Goal: Task Accomplishment & Management: Use online tool/utility

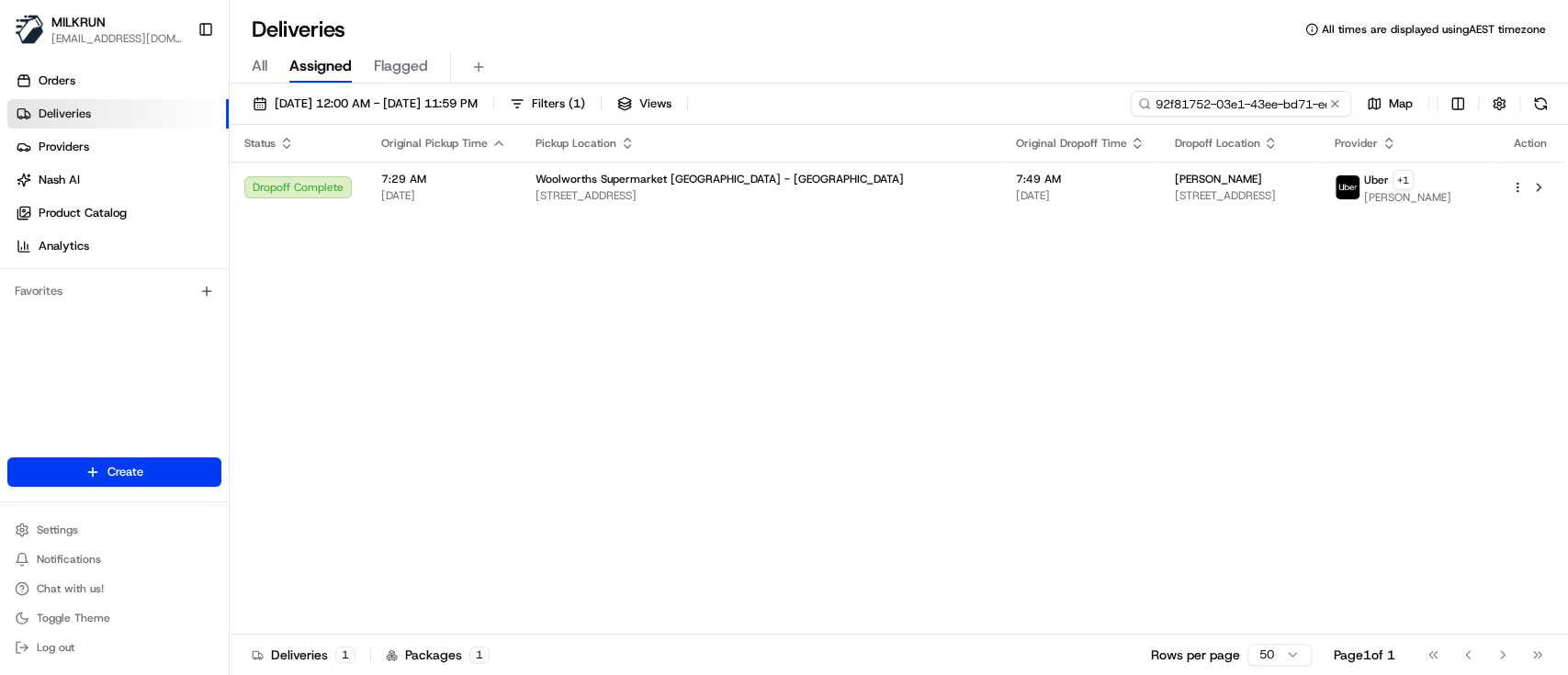
click at [1282, 107] on input "92f81752-03e1-43ee-bd71-ee938deea55b" at bounding box center [1241, 103] width 221 height 26
paste input "41a36345-e76b-45fe-9de4-d411391e45e6"
type input "41a36345-e76b-45fe-9de4-d411391e45e6"
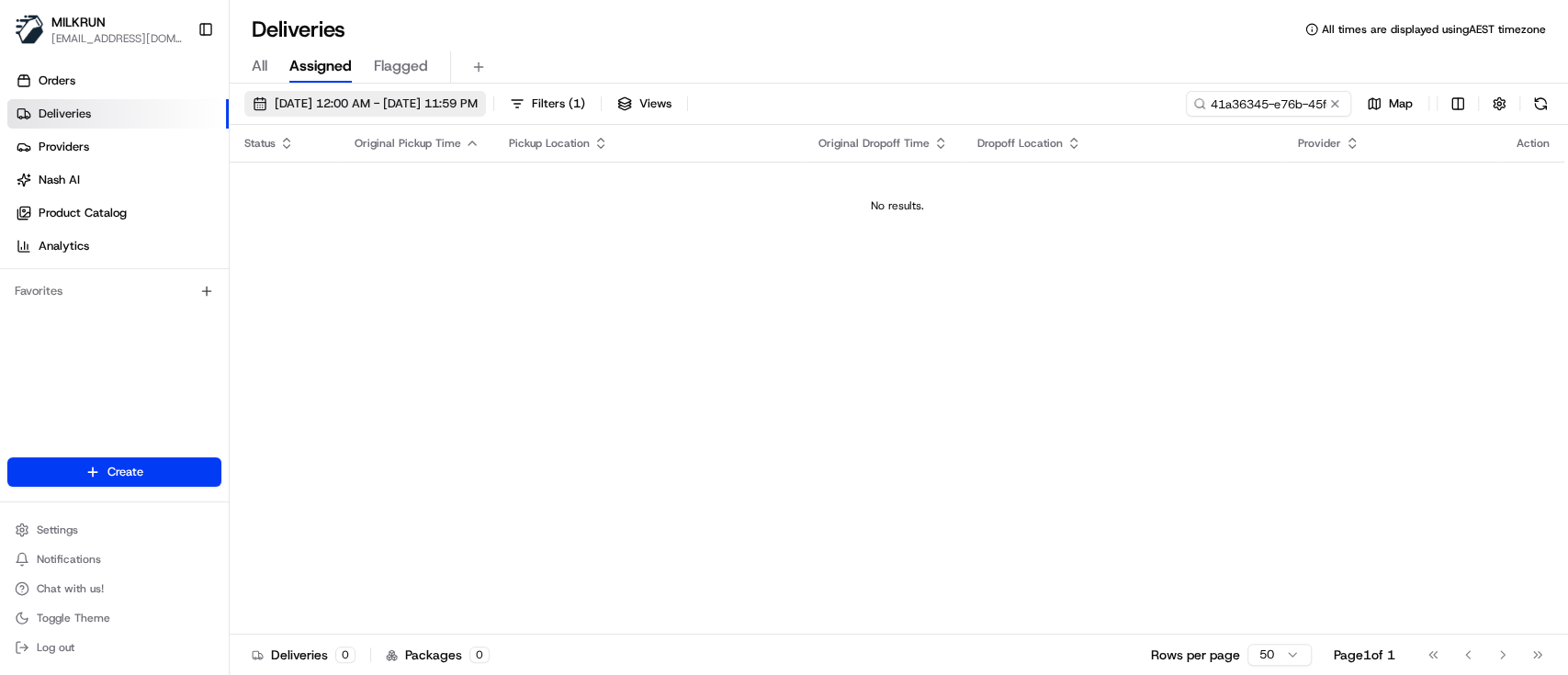
click at [431, 107] on span "[DATE] 12:00 AM - [DATE] 11:59 PM" at bounding box center [376, 103] width 203 height 17
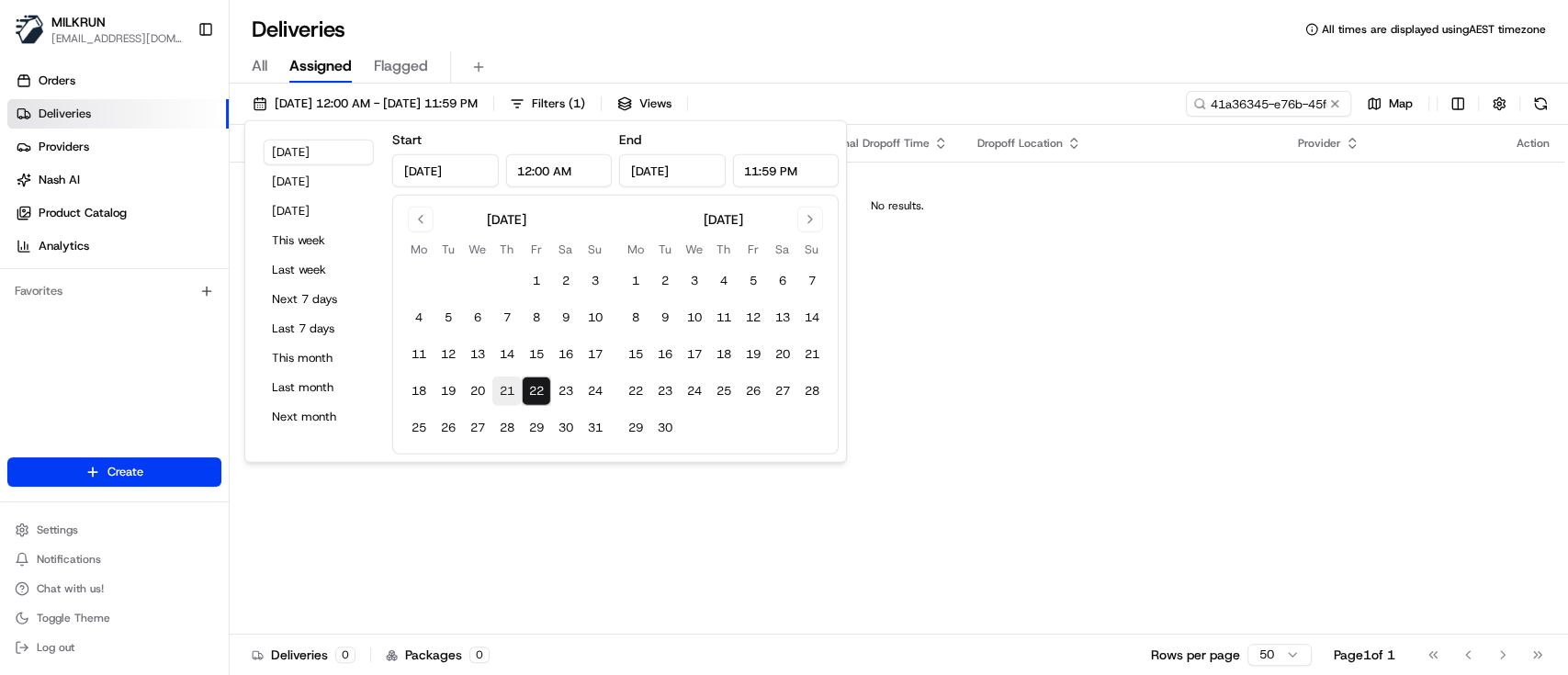
click at [506, 385] on button "21" at bounding box center [508, 391] width 30 height 30
type input "[DATE]"
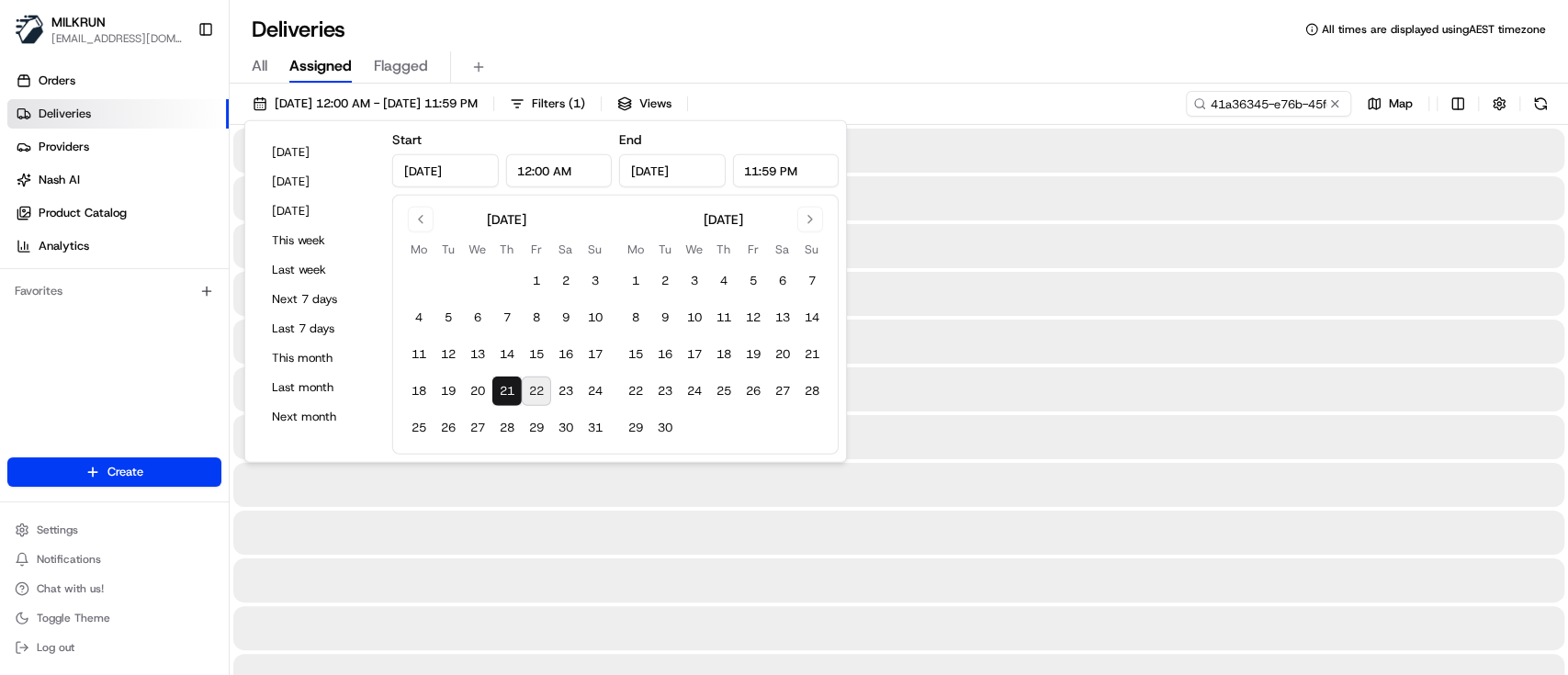
click at [1243, 305] on div at bounding box center [899, 294] width 1330 height 44
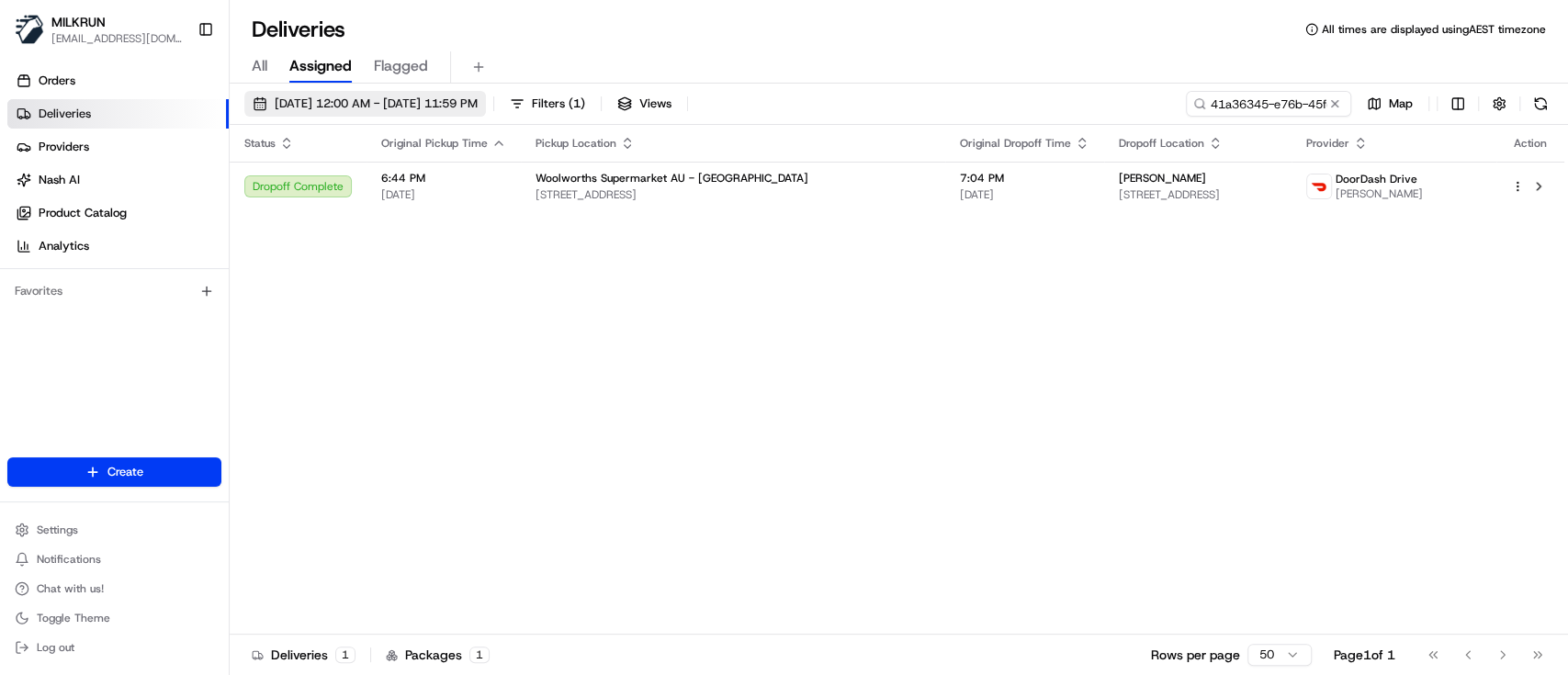
click at [421, 101] on span "[DATE] 12:00 AM - [DATE] 11:59 PM" at bounding box center [376, 103] width 203 height 17
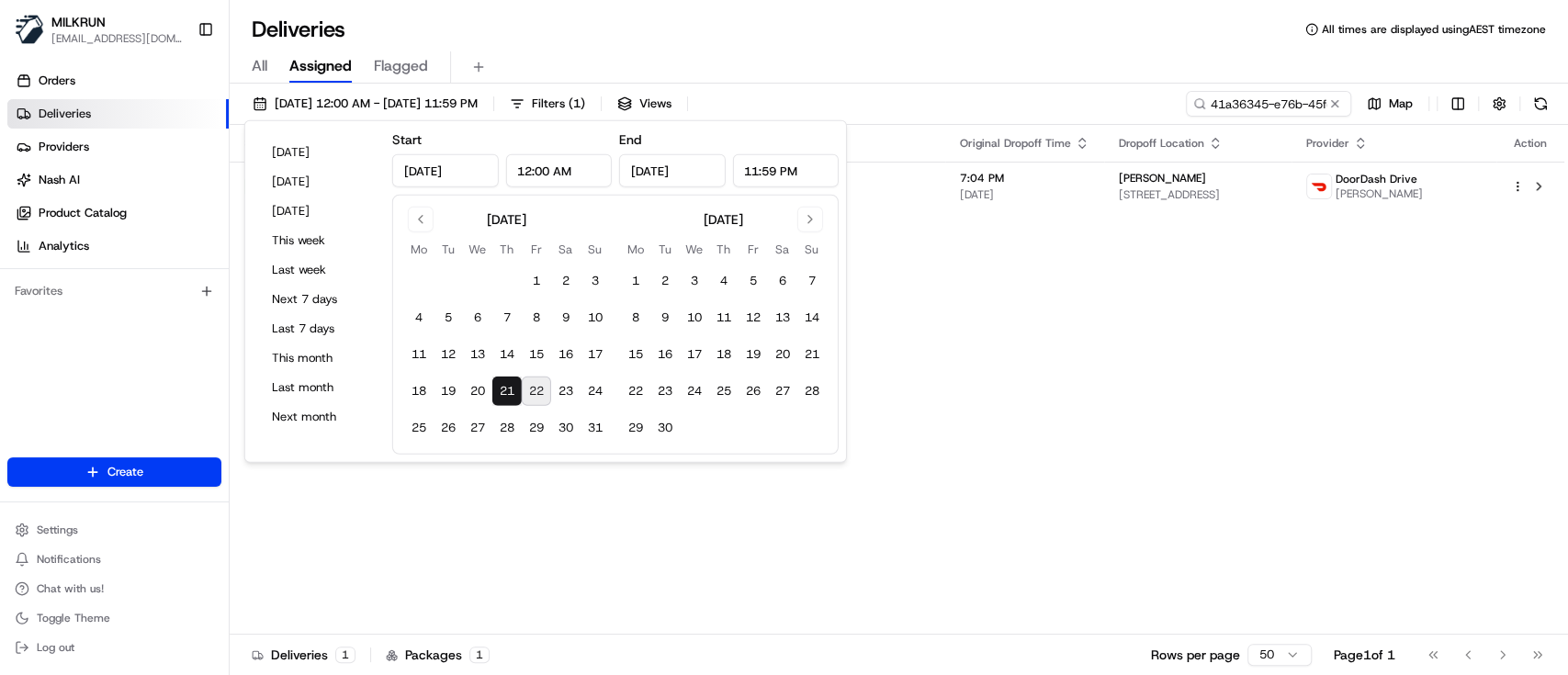
click at [531, 387] on button "22" at bounding box center [536, 391] width 30 height 30
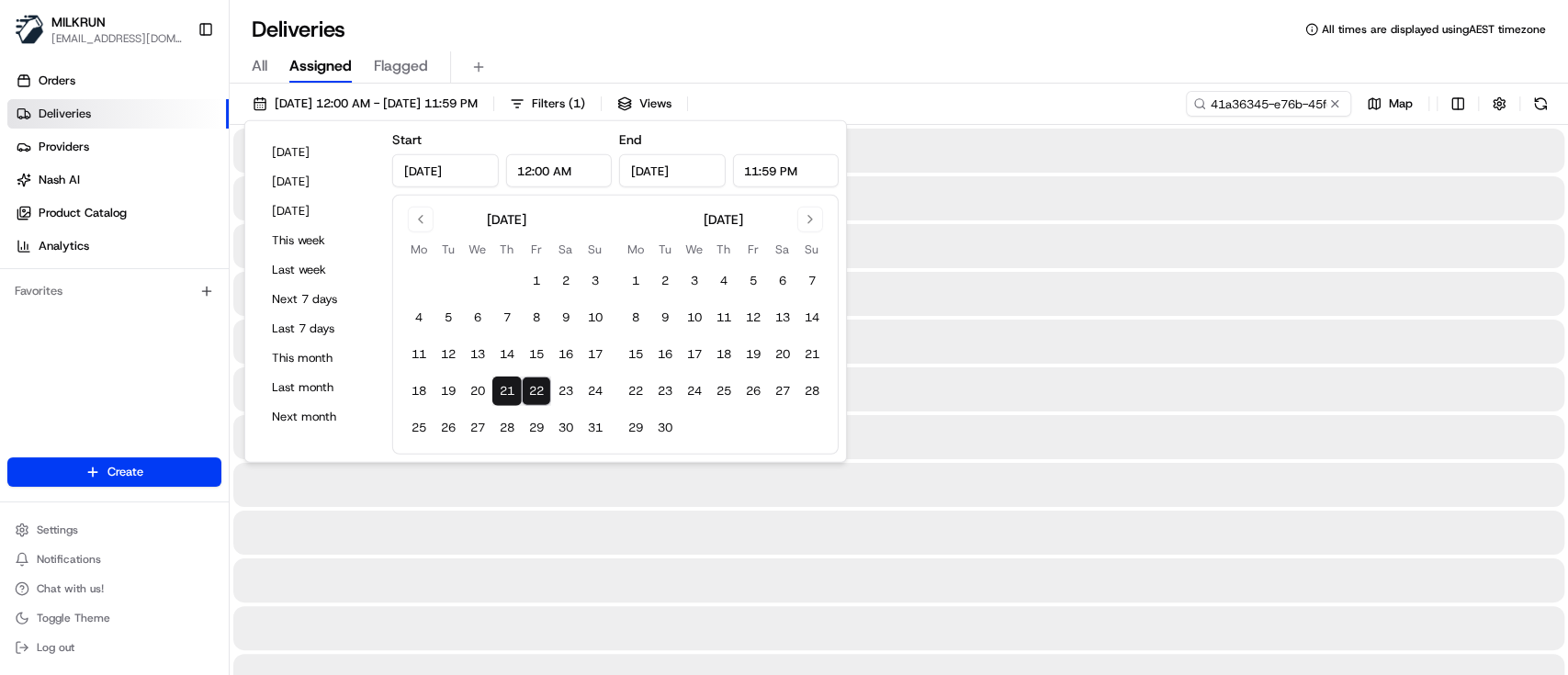
type input "[DATE]"
drag, startPoint x: 1020, startPoint y: 316, endPoint x: 1190, endPoint y: 198, distance: 206.9
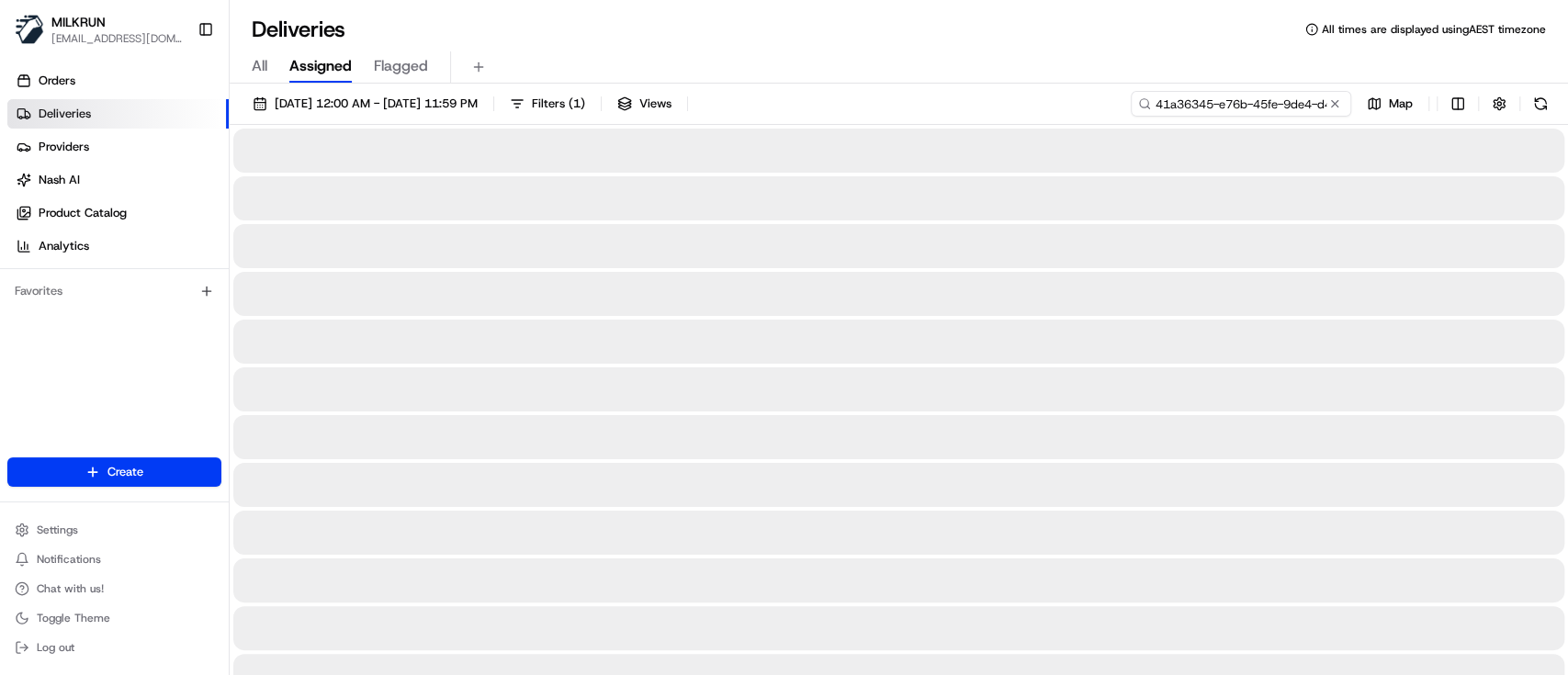
click at [1236, 109] on input "41a36345-e76b-45fe-9de4-d411391e45e6" at bounding box center [1241, 103] width 221 height 26
paste input "d0b9c3d1-e9ab-415c-9b9c-acedb2a93873"
type input "d0b9c3d1-e9ab-415c-9b9c-acedb2a93873"
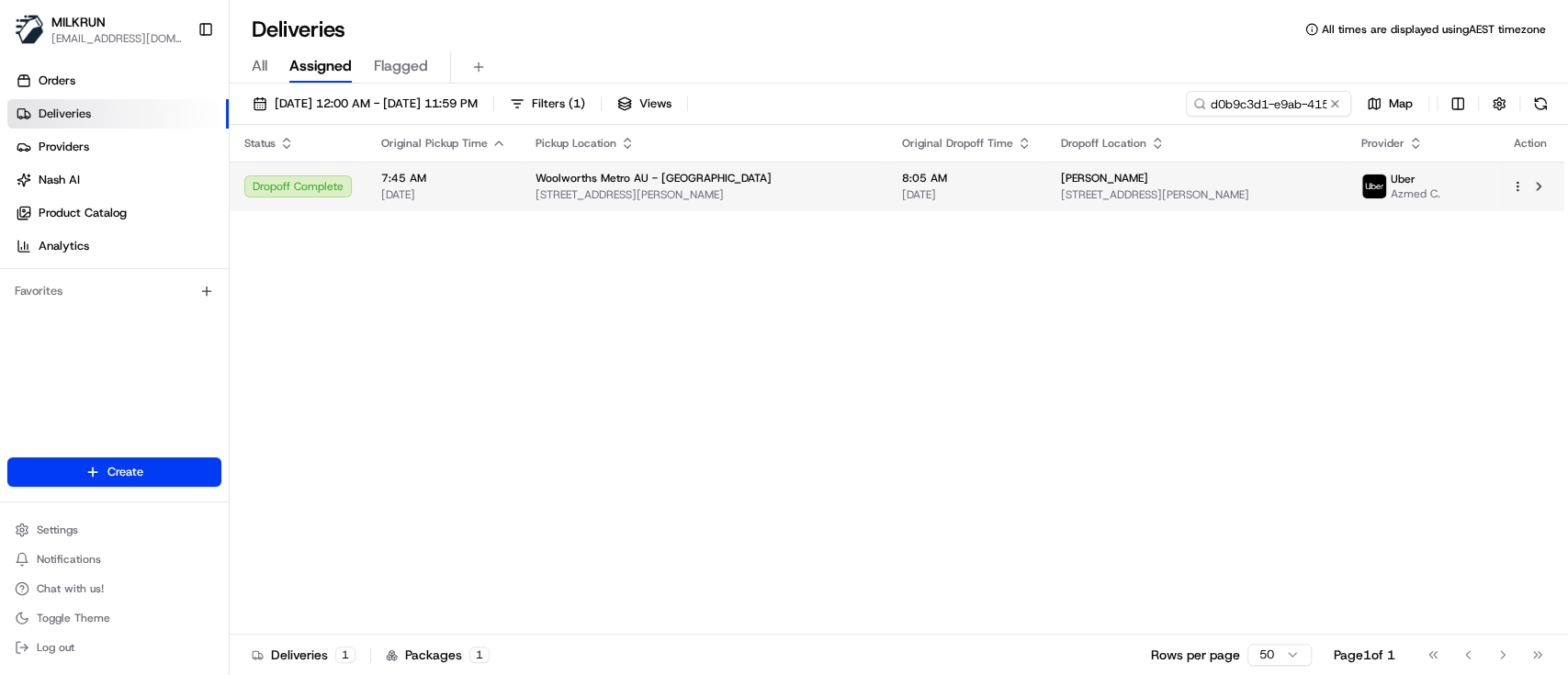
click at [713, 183] on div "Woolworths Metro AU - [GEOGRAPHIC_DATA]" at bounding box center [704, 177] width 337 height 15
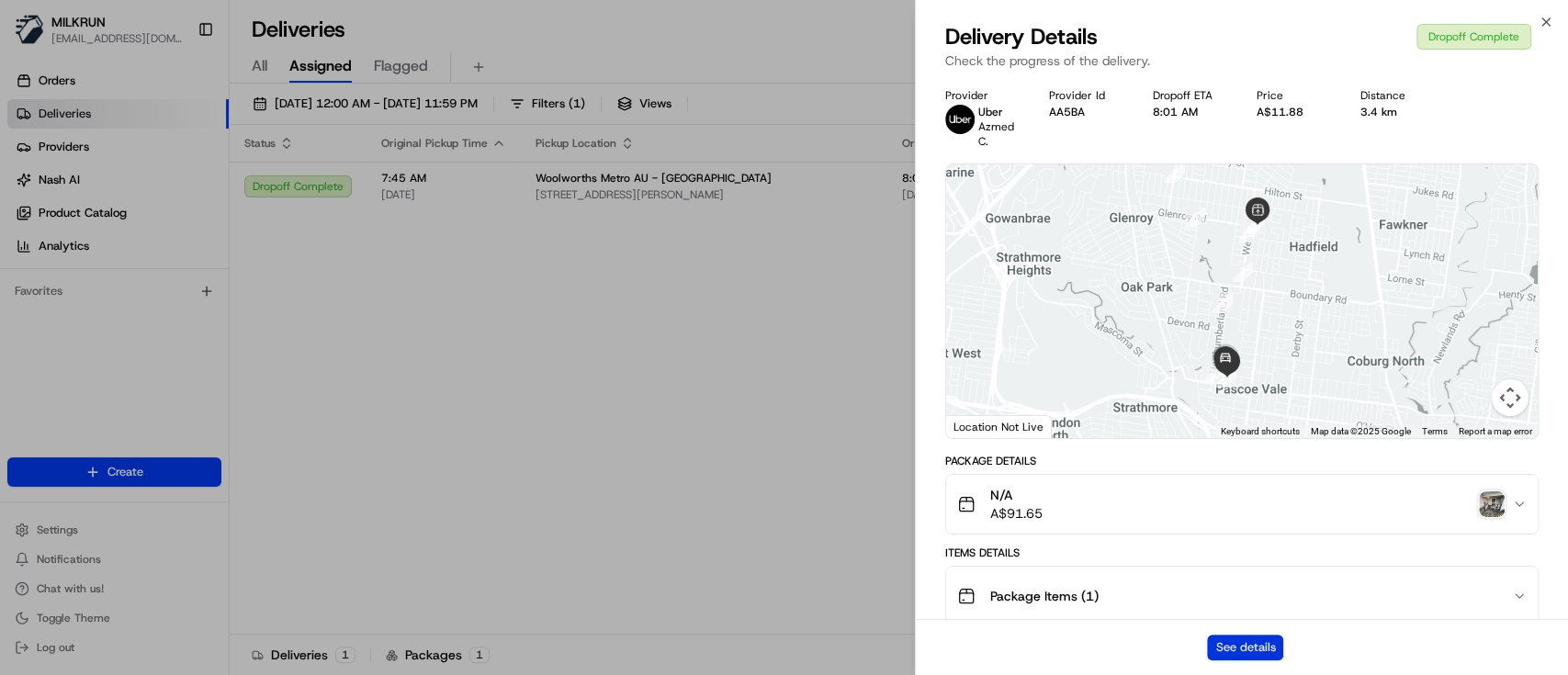
click at [1240, 646] on button "See details" at bounding box center [1245, 647] width 76 height 26
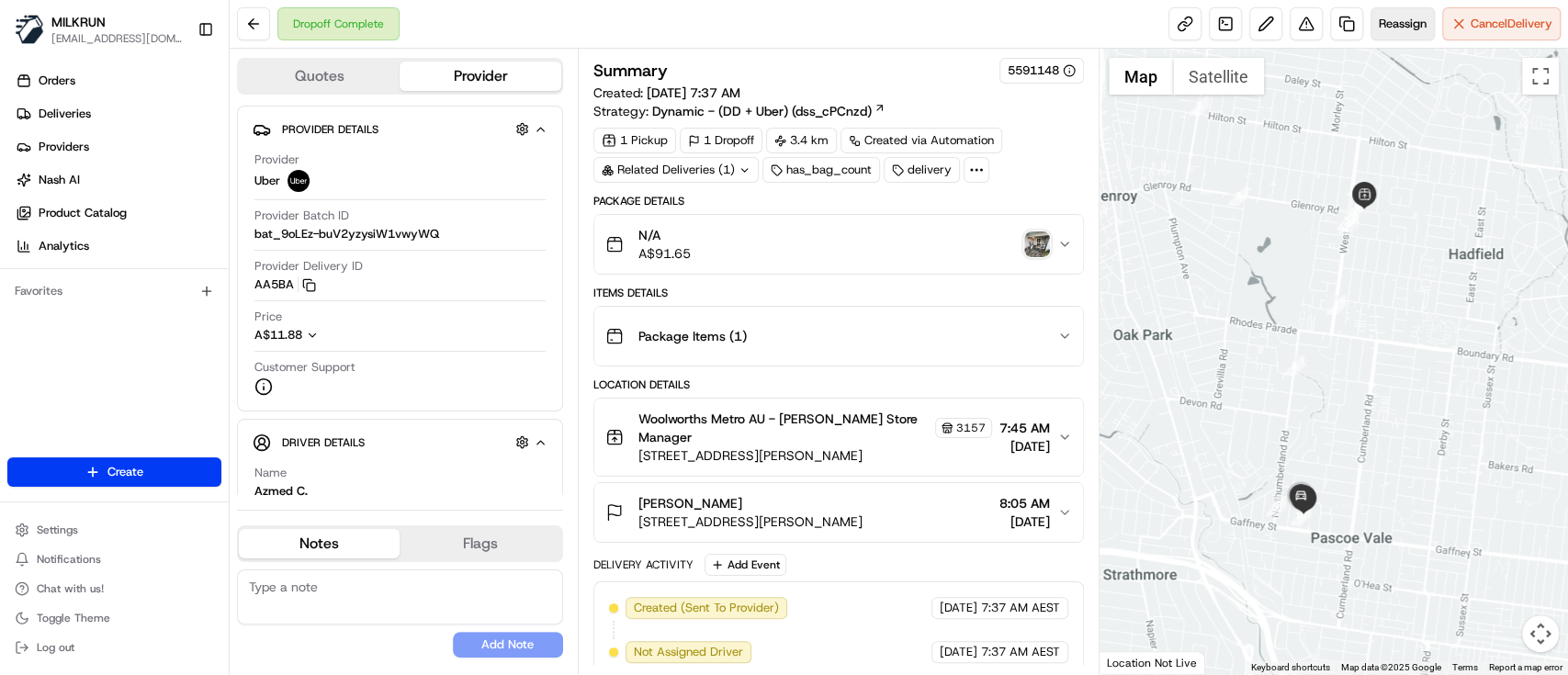
click at [1398, 27] on span "Reassign" at bounding box center [1402, 24] width 47 height 17
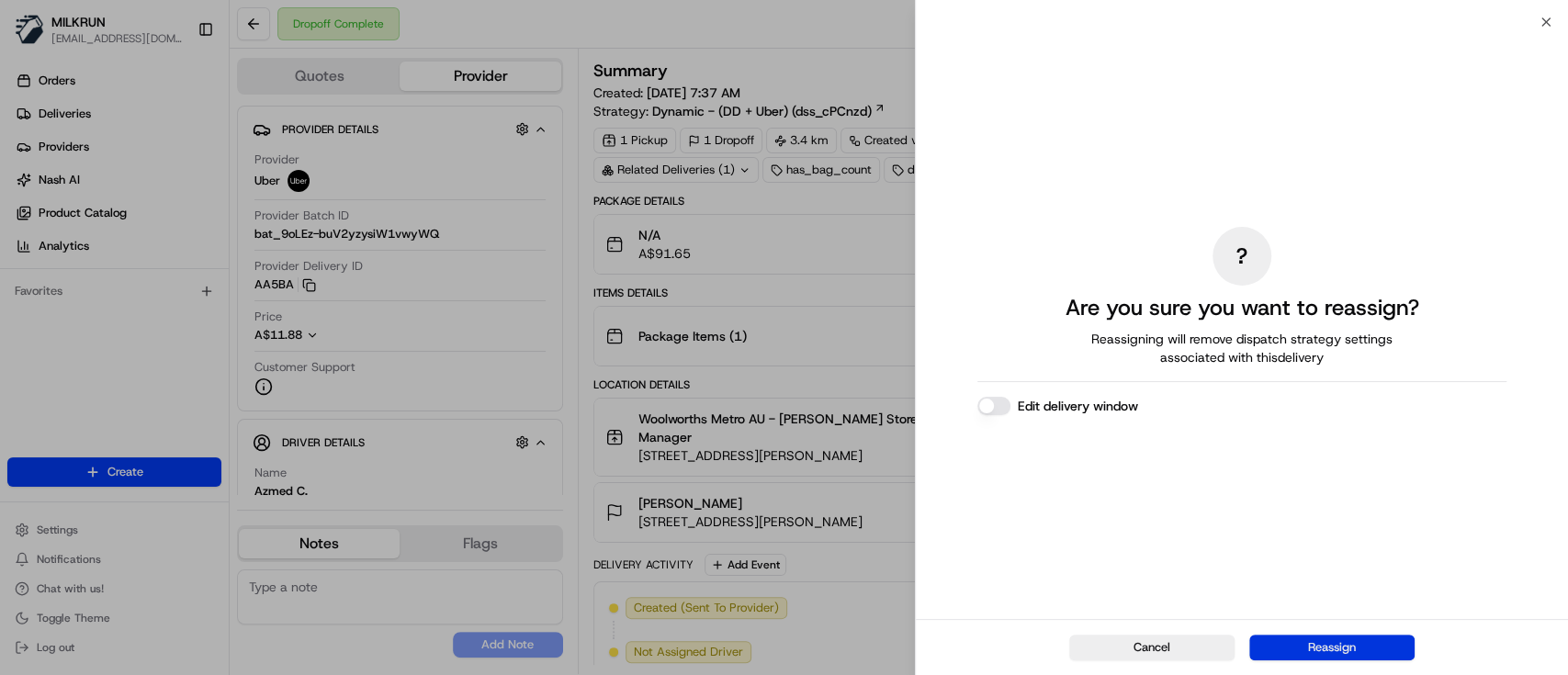
click at [1352, 641] on button "Reassign" at bounding box center [1331, 647] width 166 height 26
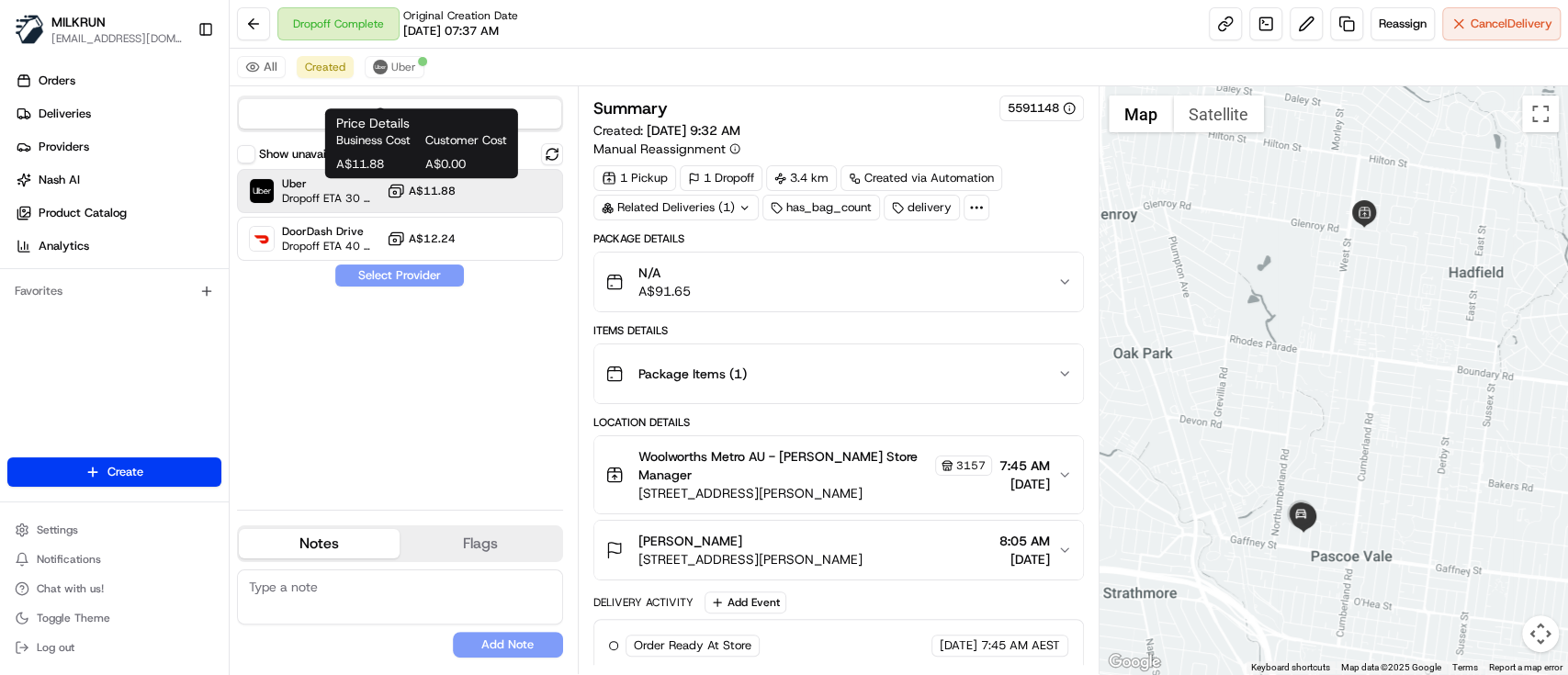
click at [437, 195] on span "A$11.88" at bounding box center [433, 190] width 47 height 15
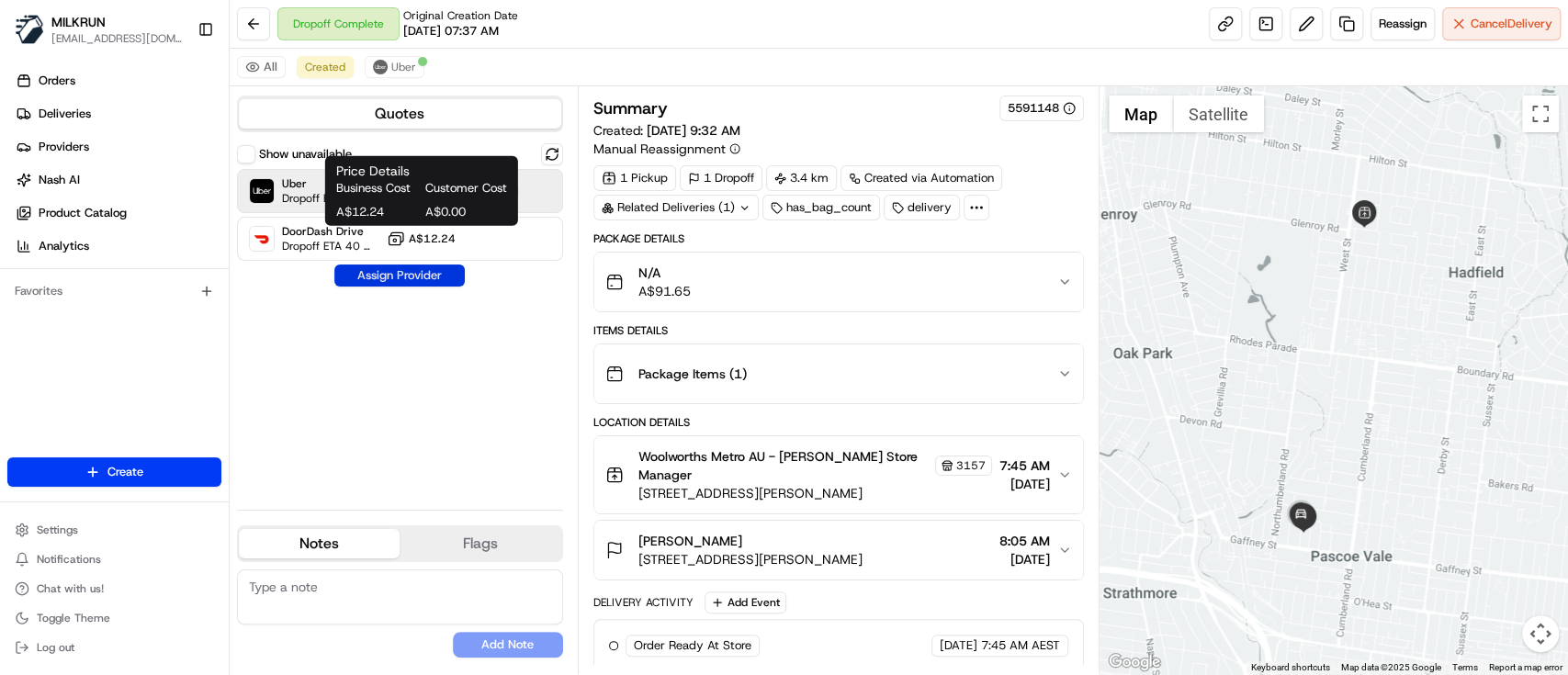
click at [430, 279] on button "Assign Provider" at bounding box center [399, 275] width 130 height 22
